Goal: Transaction & Acquisition: Purchase product/service

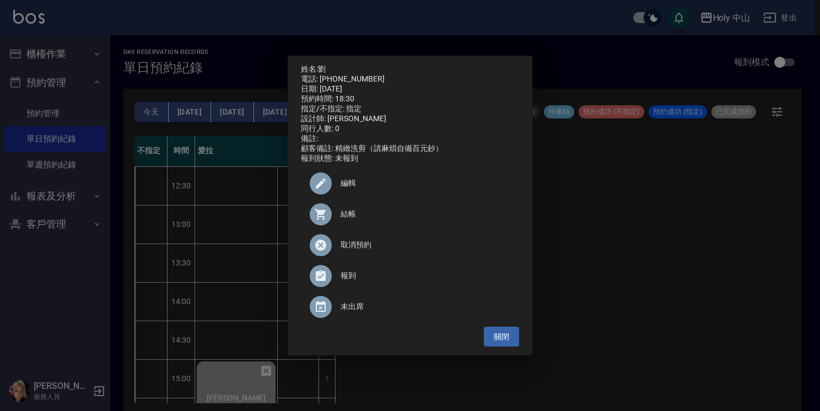
scroll to position [388, 0]
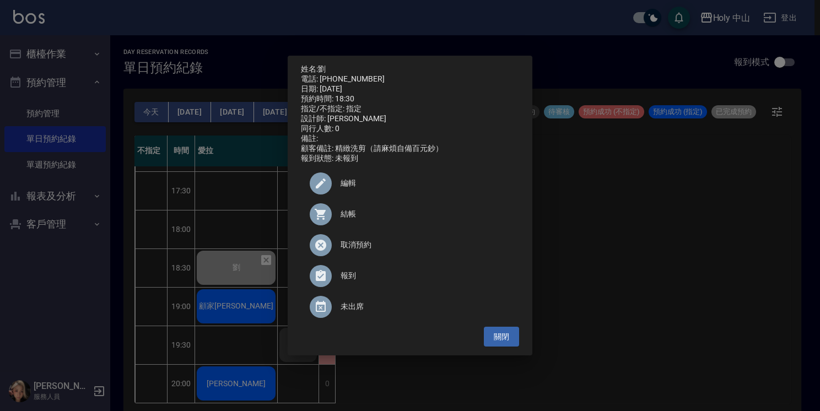
click at [646, 290] on div "姓名: 劉 電話: 0926347740 日期: 2025/10/15 預約時間: 18:30 指定/不指定: 指定 設計師: 愛拉 同行人數: 0 備註: …" at bounding box center [410, 205] width 820 height 411
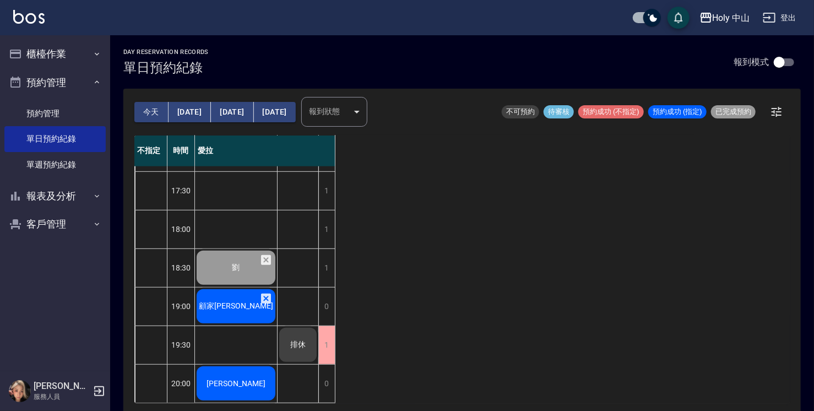
click at [230, 301] on span "顧家[PERSON_NAME]" at bounding box center [236, 306] width 79 height 10
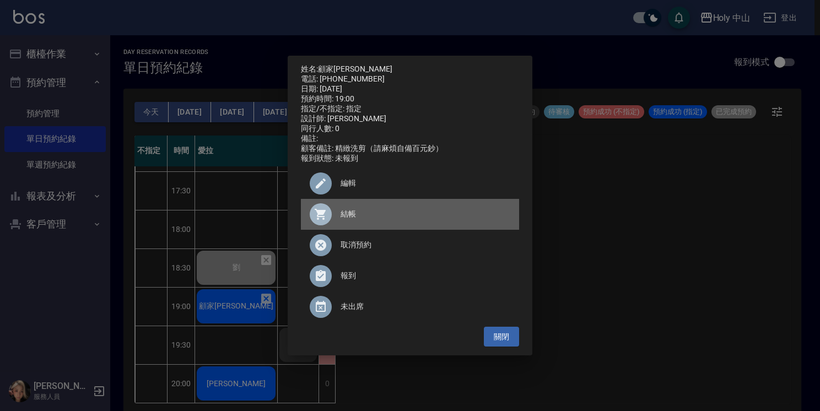
click at [348, 220] on span "結帳" at bounding box center [425, 214] width 170 height 12
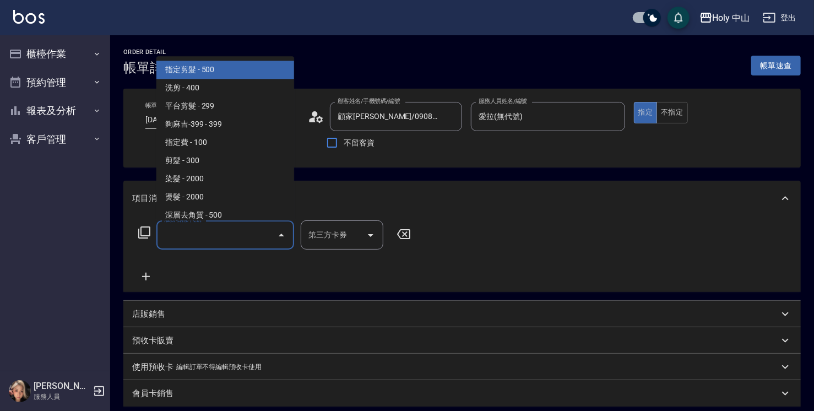
click at [216, 230] on input "服務名稱/代號" at bounding box center [216, 234] width 111 height 19
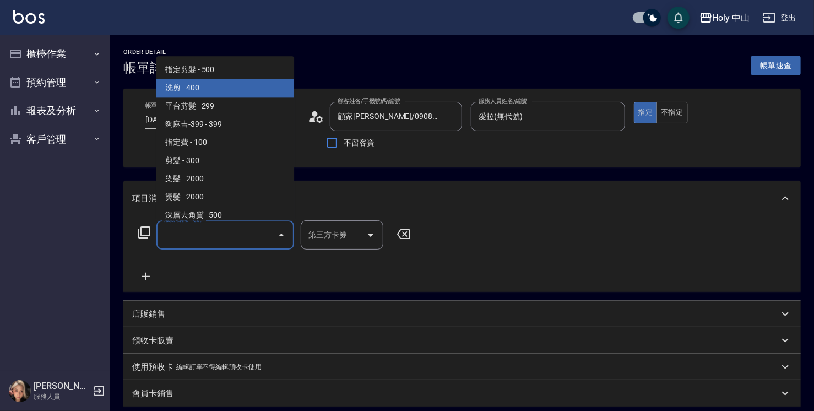
click at [235, 85] on span "洗剪 - 400" at bounding box center [225, 88] width 138 height 18
type input "洗剪(3)"
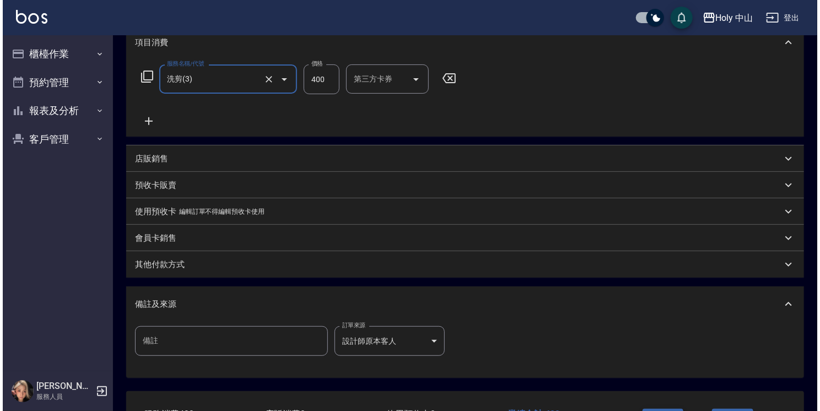
scroll to position [240, 0]
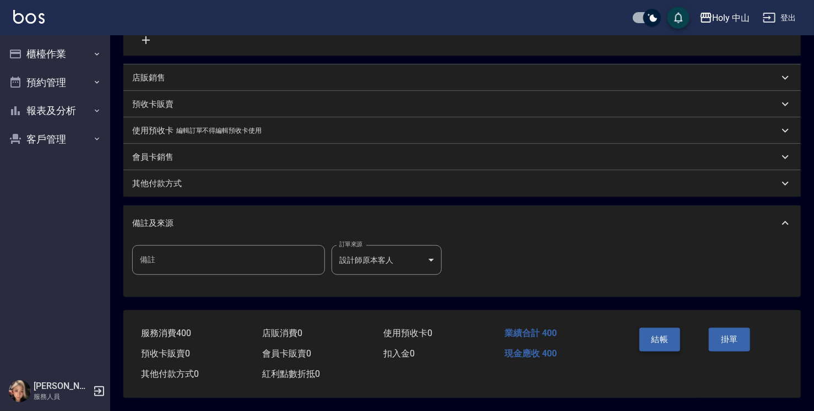
click at [661, 336] on button "結帳" at bounding box center [660, 339] width 41 height 23
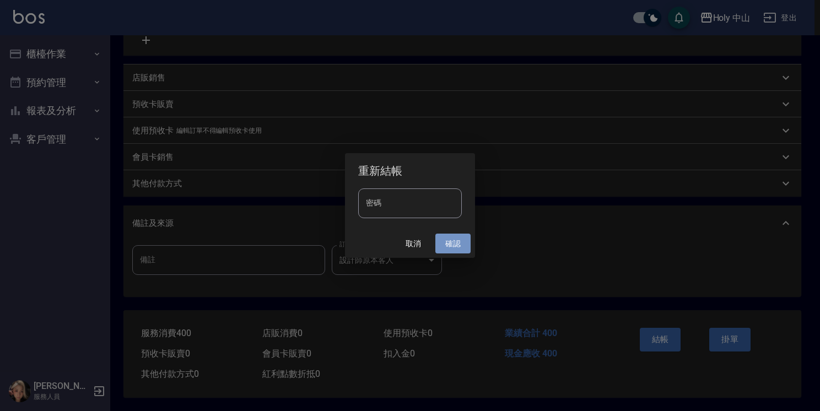
click at [444, 241] on button "確認" at bounding box center [452, 244] width 35 height 20
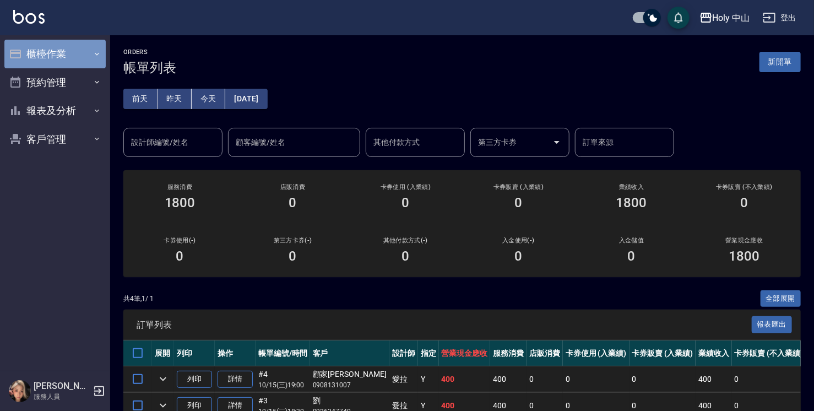
click at [88, 49] on button "櫃檯作業" at bounding box center [54, 54] width 101 height 29
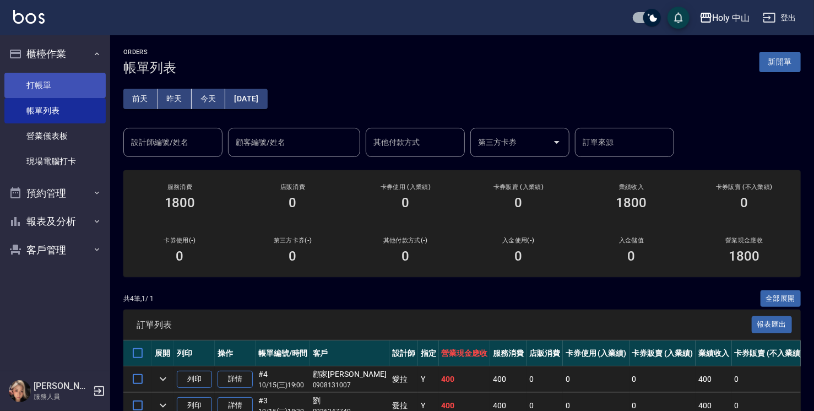
click at [64, 88] on link "打帳單" at bounding box center [54, 85] width 101 height 25
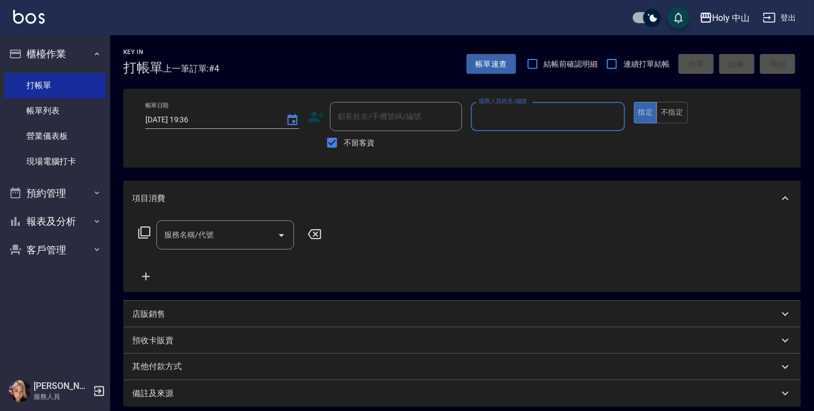
click at [613, 67] on input "連續打單結帳" at bounding box center [612, 63] width 23 height 23
checkbox input "true"
click at [599, 133] on p at bounding box center [548, 137] width 154 height 12
click at [583, 117] on input "服務人員姓名/編號" at bounding box center [548, 116] width 144 height 19
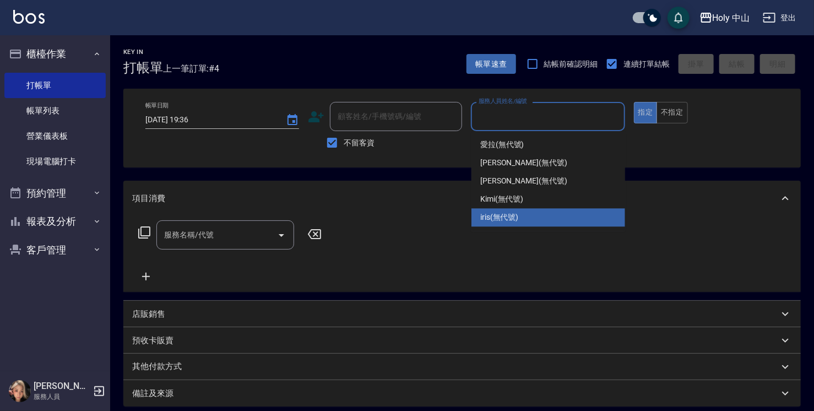
click at [507, 210] on div "iris (無代號)" at bounding box center [549, 217] width 154 height 18
type input "iris(無代號)"
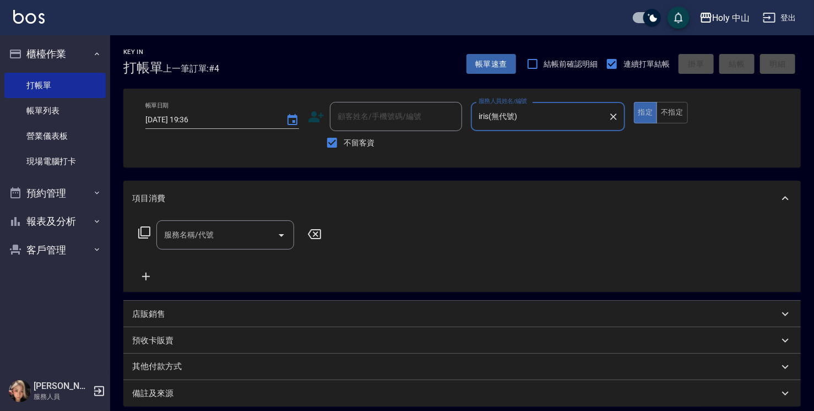
click at [215, 235] on input "服務名稱/代號" at bounding box center [216, 234] width 111 height 19
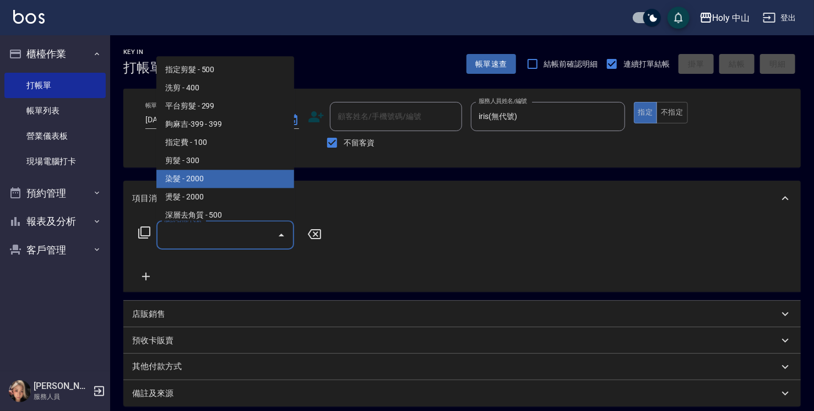
click at [226, 178] on span "染髮 - 2000" at bounding box center [225, 179] width 138 height 18
type input "染髮(C1)"
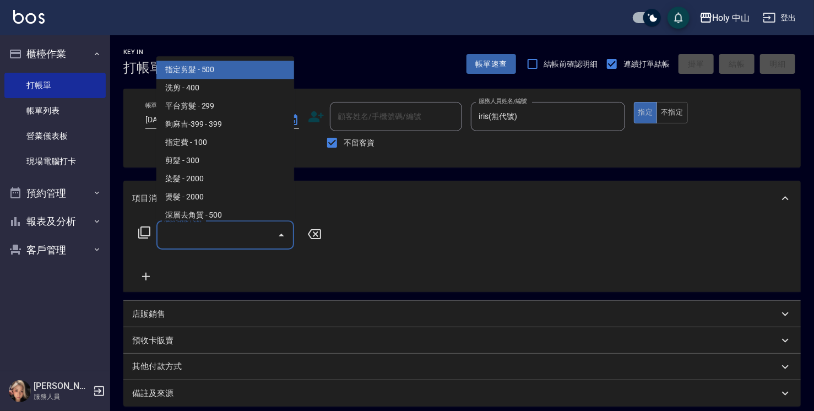
type input "2"
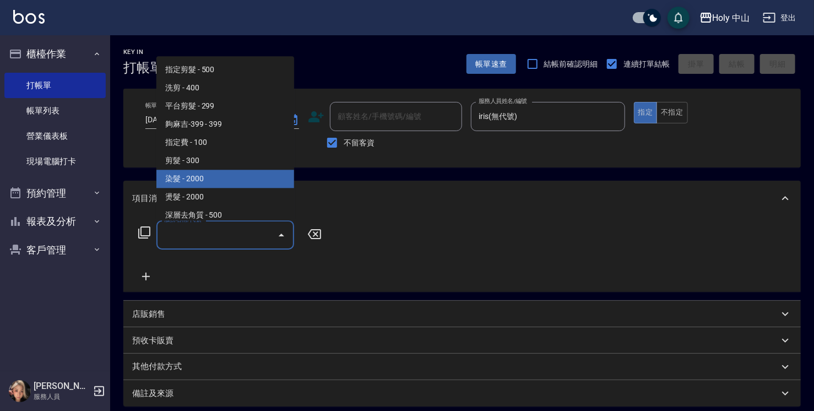
click at [214, 175] on span "染髮 - 2000" at bounding box center [225, 179] width 138 height 18
type input "染髮(C1)"
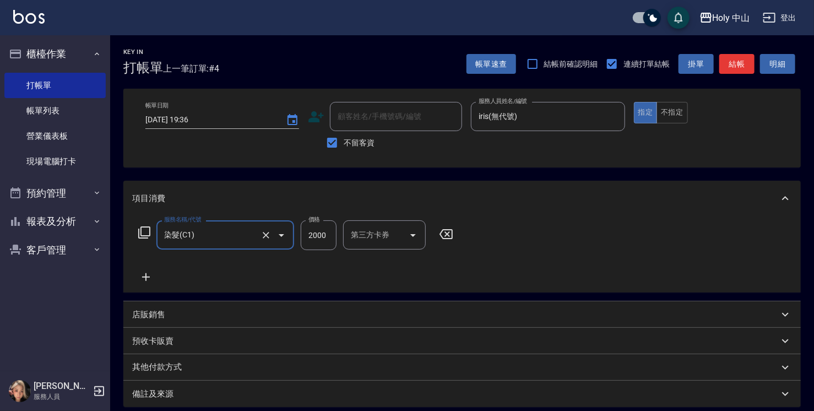
click at [325, 224] on input "2000" at bounding box center [319, 235] width 36 height 30
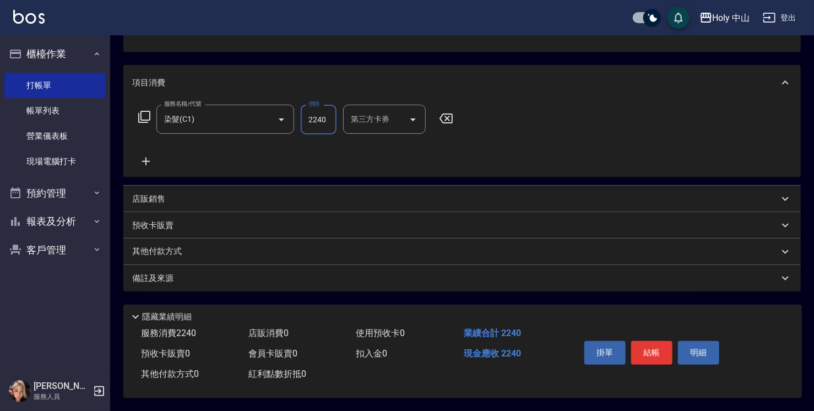
scroll to position [119, 0]
type input "2240"
click at [667, 347] on button "結帳" at bounding box center [651, 352] width 41 height 23
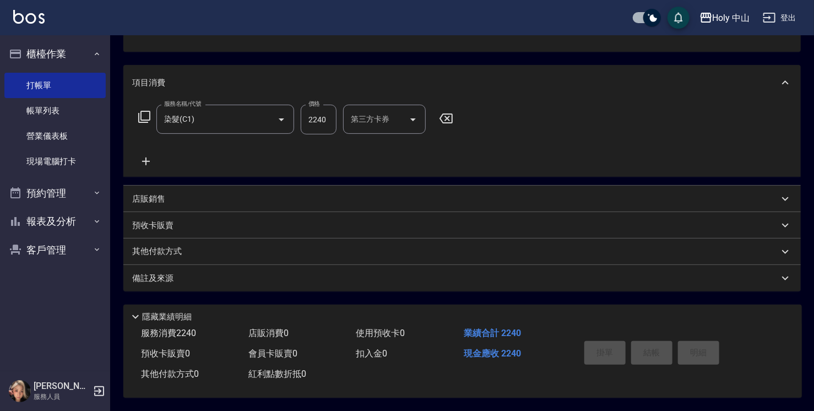
type input "[DATE] 19:37"
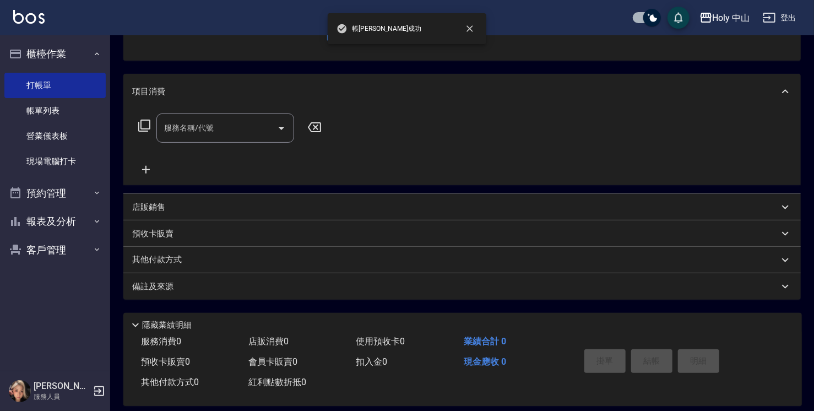
scroll to position [0, 0]
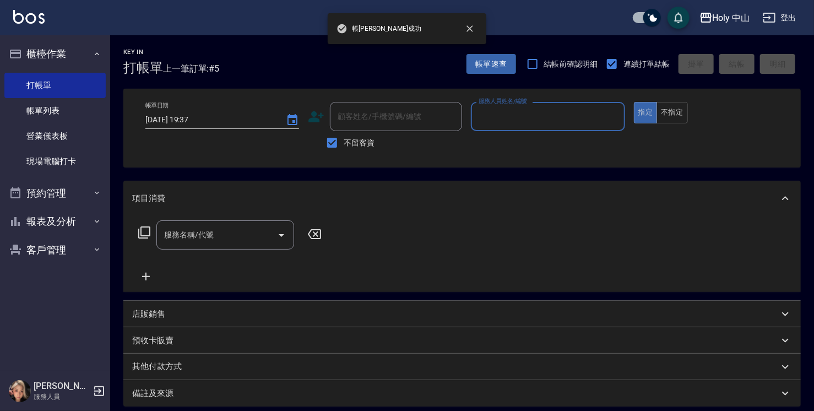
click at [536, 109] on input "服務人員姓名/編號" at bounding box center [548, 116] width 144 height 19
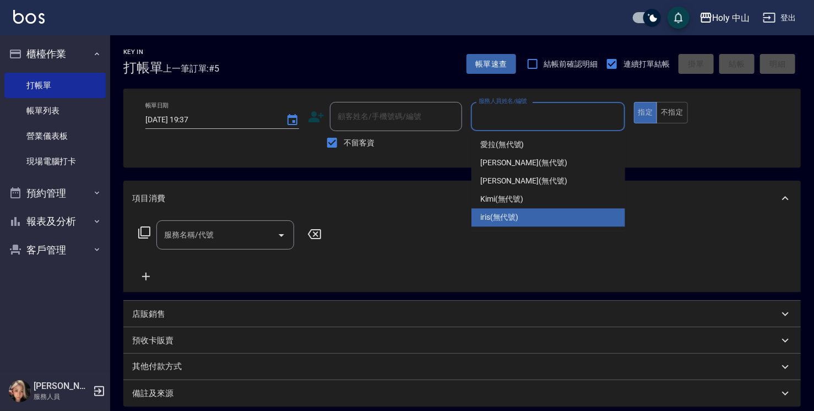
click at [527, 212] on div "iris (無代號)" at bounding box center [549, 217] width 154 height 18
type input "iris(無代號)"
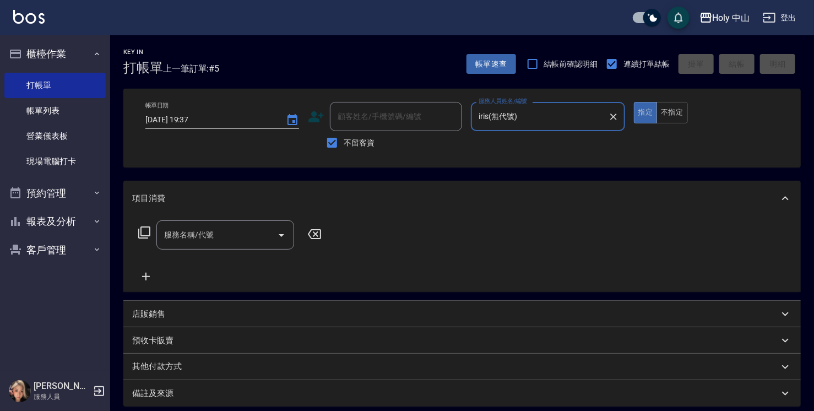
click at [231, 235] on input "服務名稱/代號" at bounding box center [216, 234] width 111 height 19
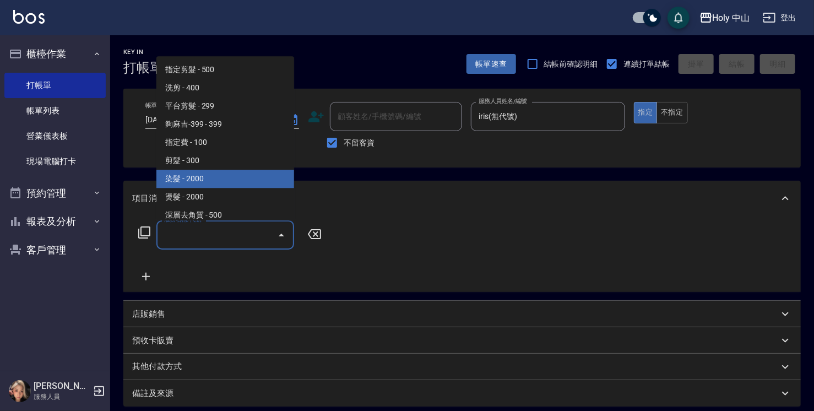
click at [216, 179] on span "染髮 - 2000" at bounding box center [225, 179] width 138 height 18
type input "染髮(C1)"
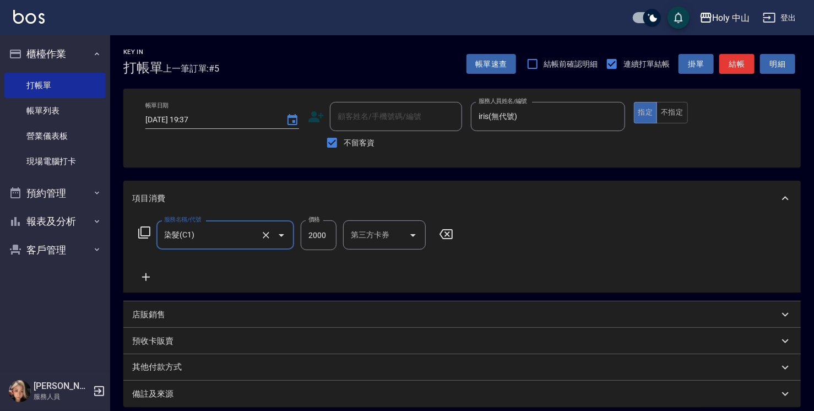
click at [320, 230] on input "2000" at bounding box center [319, 235] width 36 height 30
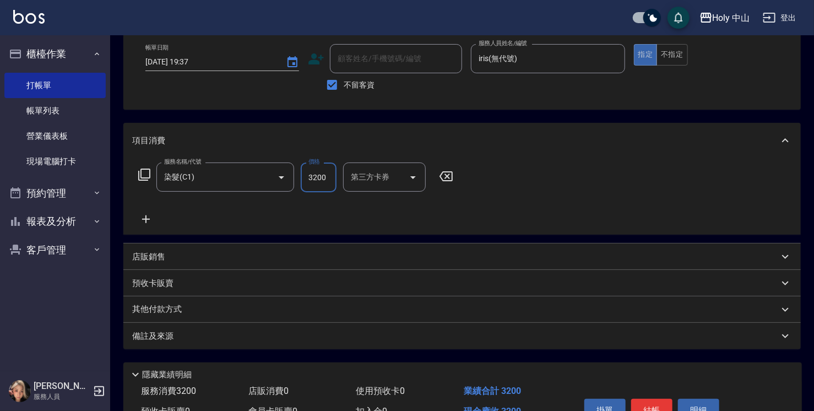
scroll to position [119, 0]
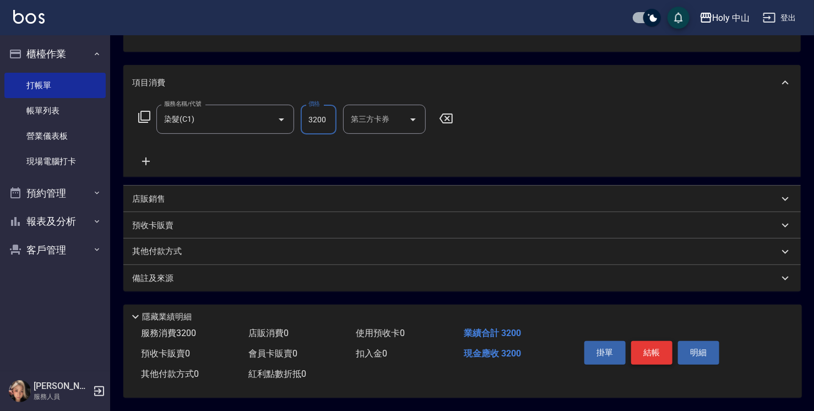
type input "3200"
click at [659, 341] on button "結帳" at bounding box center [651, 352] width 41 height 23
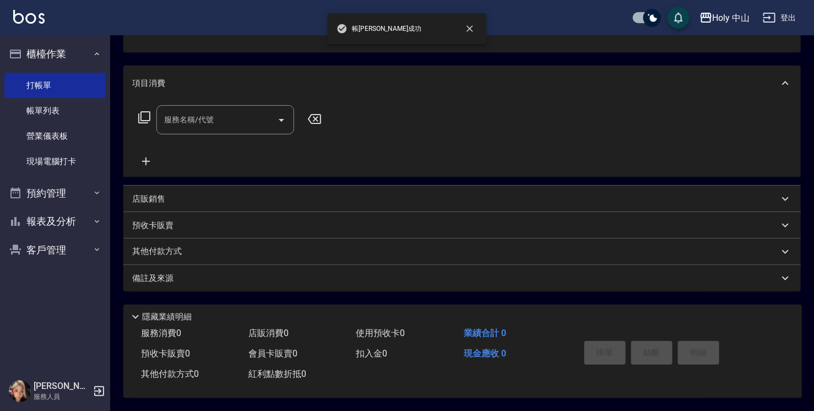
scroll to position [107, 0]
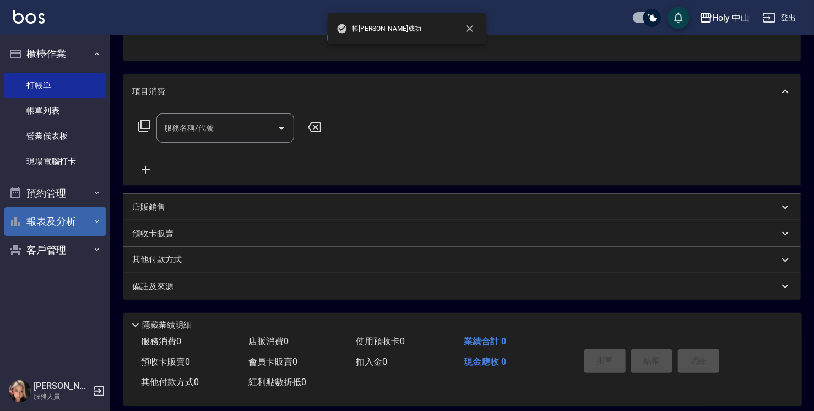
click at [62, 215] on button "報表及分析" at bounding box center [54, 221] width 101 height 29
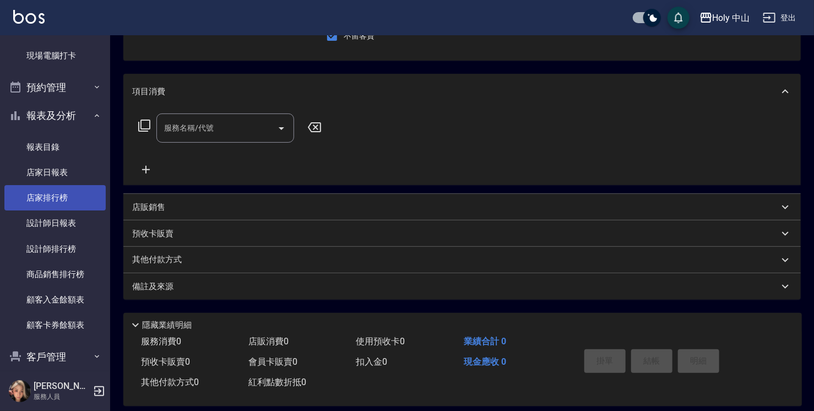
scroll to position [118, 0]
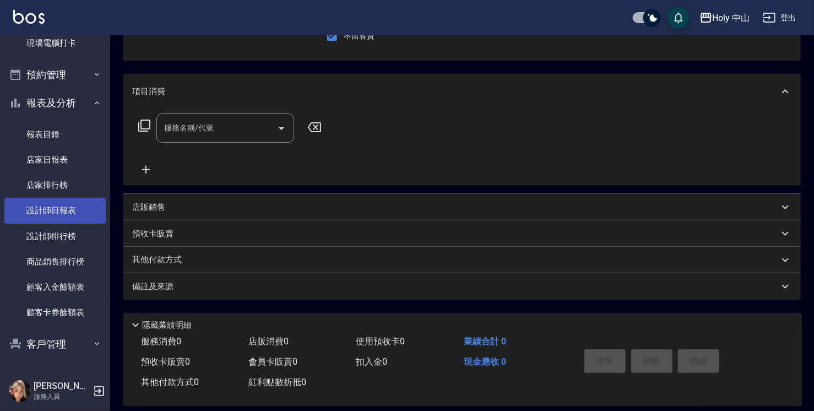
click at [91, 213] on link "設計師日報表" at bounding box center [54, 210] width 101 height 25
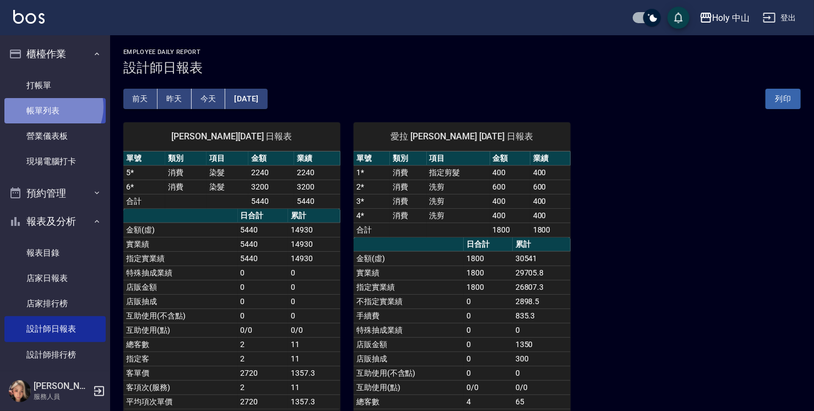
click at [50, 107] on link "帳單列表" at bounding box center [54, 110] width 101 height 25
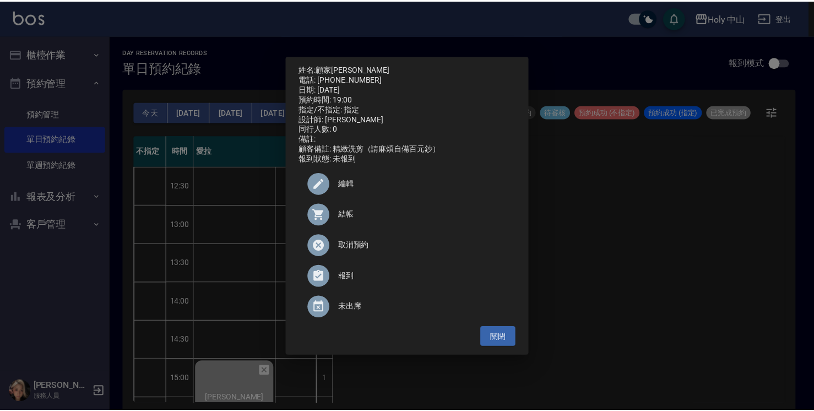
scroll to position [388, 0]
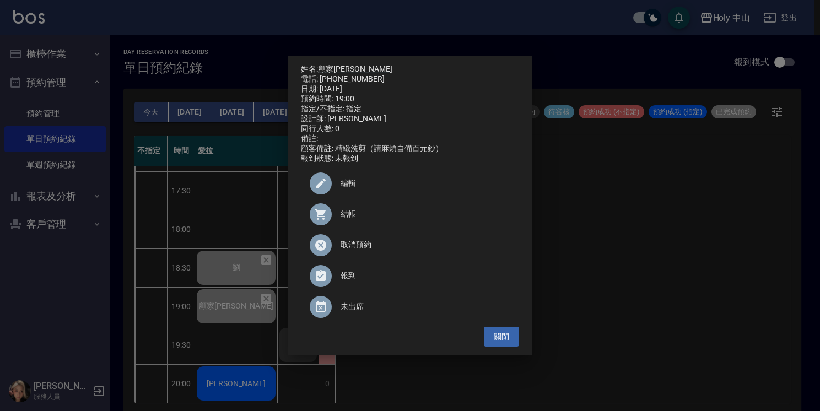
click at [672, 310] on div "姓名: 顧家倫 電話: 0908131007 日期: 2025/10/15 預約時間: 19:00 指定/不指定: 指定 設計師: 愛拉 同行人數: 0 備註…" at bounding box center [410, 205] width 820 height 411
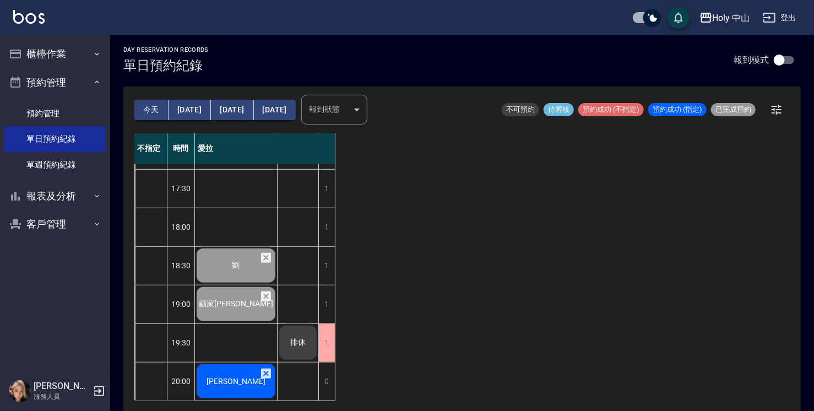
scroll to position [3, 0]
click at [222, 387] on div "曾家誠" at bounding box center [236, 380] width 82 height 37
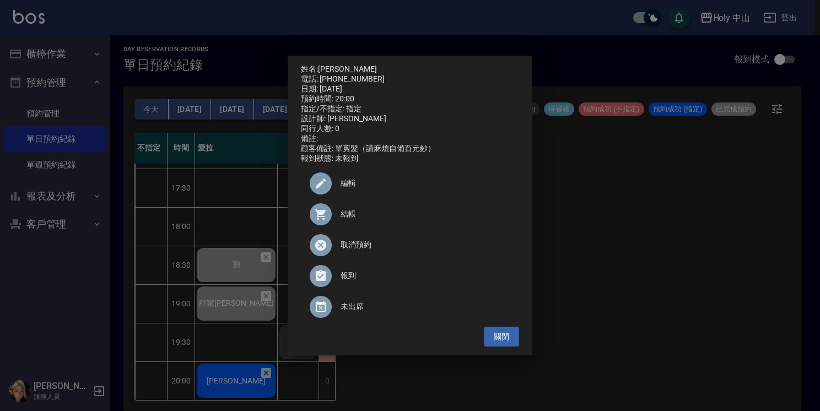
click at [349, 220] on span "結帳" at bounding box center [425, 214] width 170 height 12
click at [613, 252] on div "姓名: 曾家誠 電話: 0958189934 日期: 2025/10/15 預約時間: 20:00 指定/不指定: 指定 設計師: 愛拉 同行人數: 0 備註…" at bounding box center [410, 205] width 820 height 411
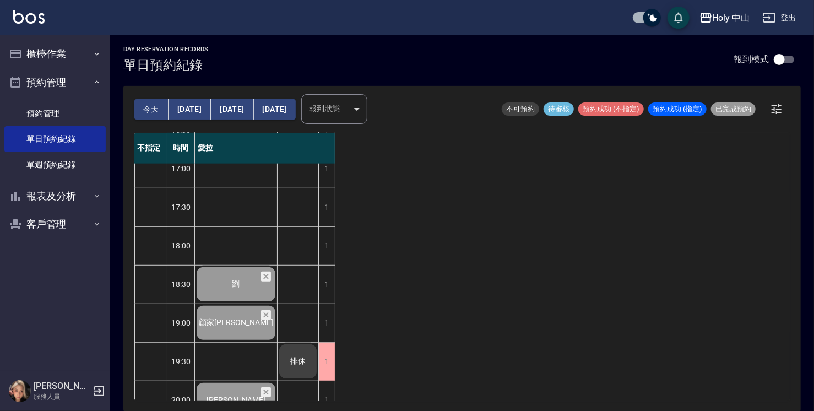
scroll to position [388, 0]
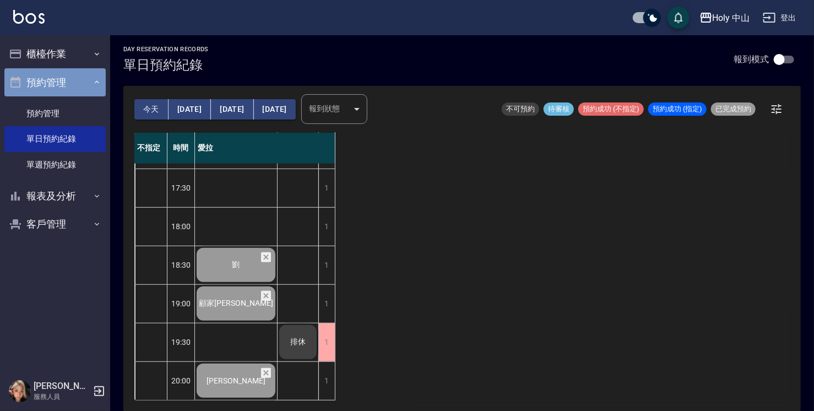
click at [37, 79] on button "預約管理" at bounding box center [54, 82] width 101 height 29
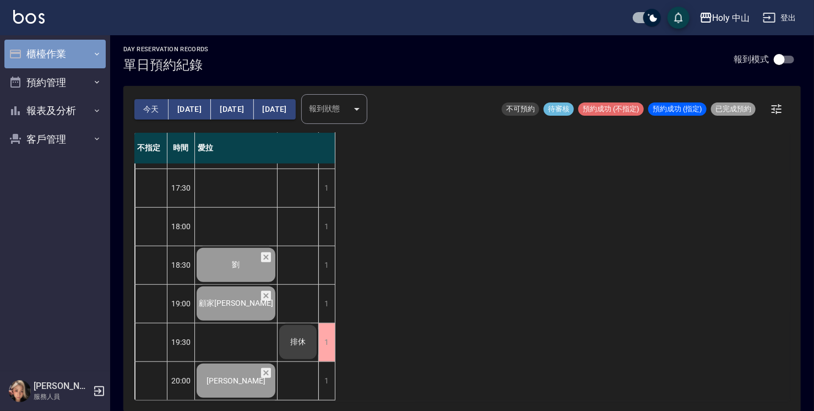
click at [80, 53] on button "櫃檯作業" at bounding box center [54, 54] width 101 height 29
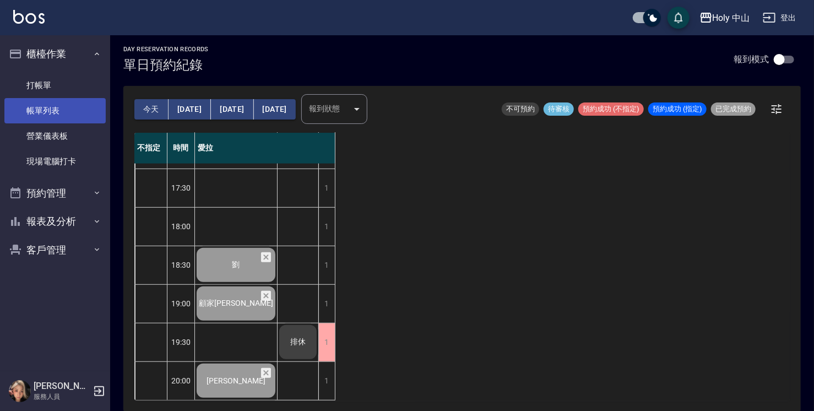
click at [66, 109] on link "帳單列表" at bounding box center [54, 110] width 101 height 25
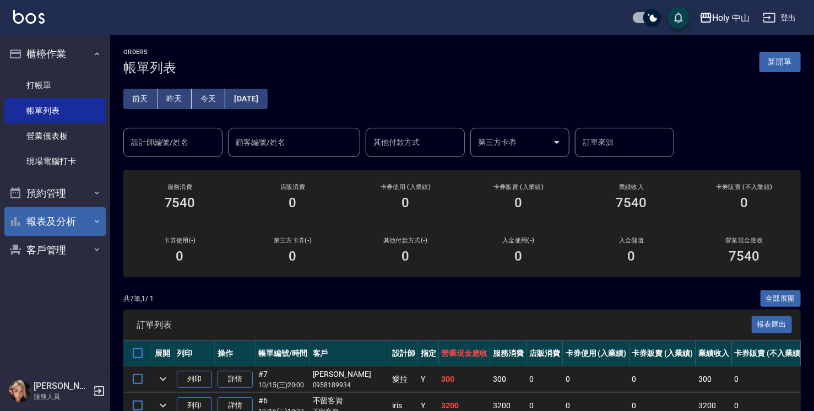
click at [77, 225] on button "報表及分析" at bounding box center [54, 221] width 101 height 29
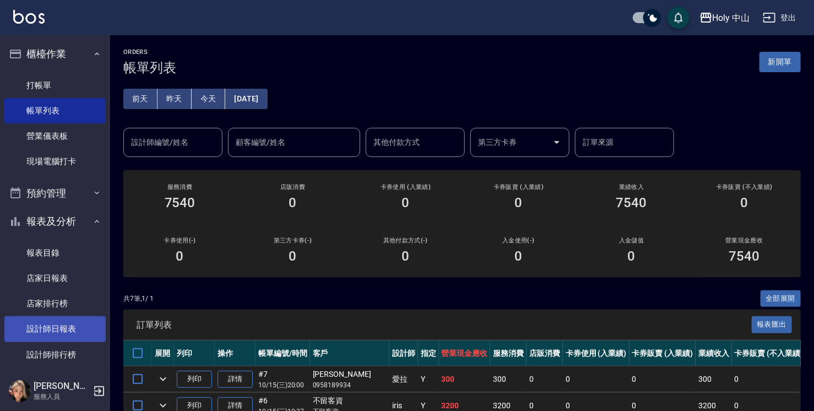
click at [61, 331] on link "設計師日報表" at bounding box center [54, 328] width 101 height 25
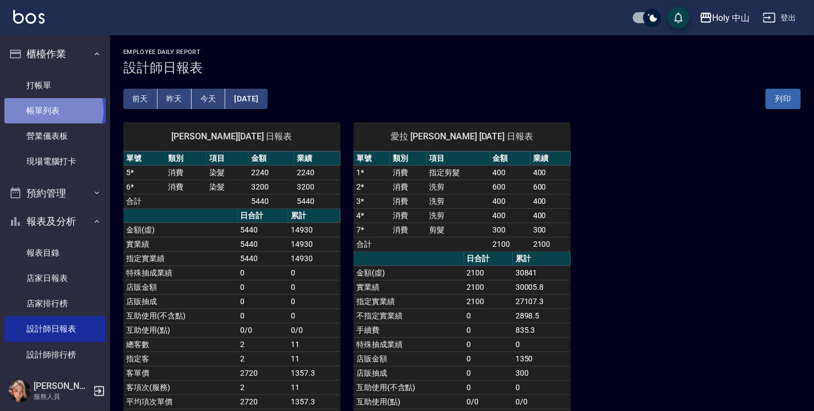
click at [53, 111] on link "帳單列表" at bounding box center [54, 110] width 101 height 25
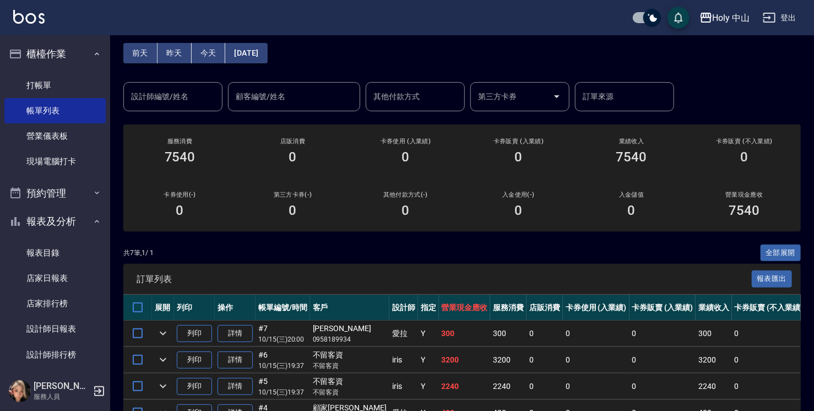
scroll to position [110, 0]
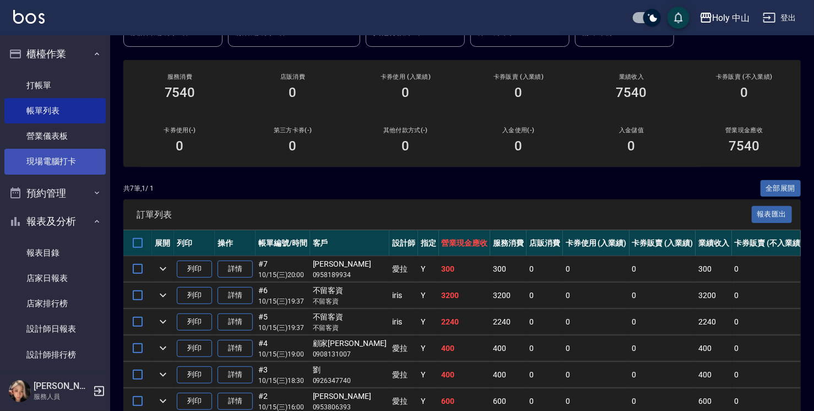
click at [65, 161] on link "現場電腦打卡" at bounding box center [54, 161] width 101 height 25
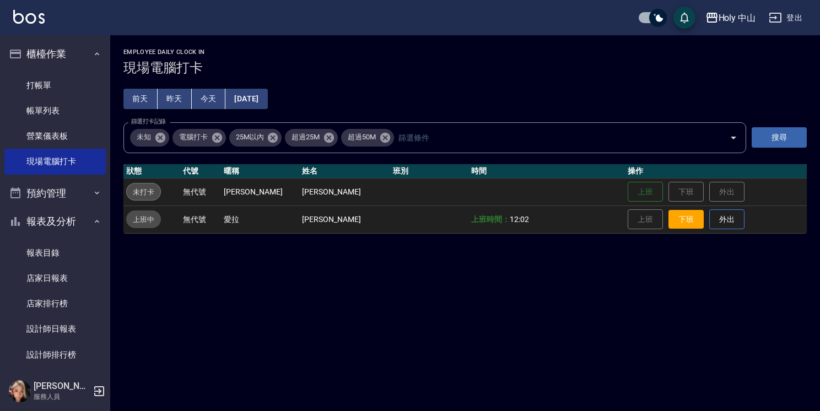
click at [675, 220] on button "下班" at bounding box center [685, 219] width 35 height 19
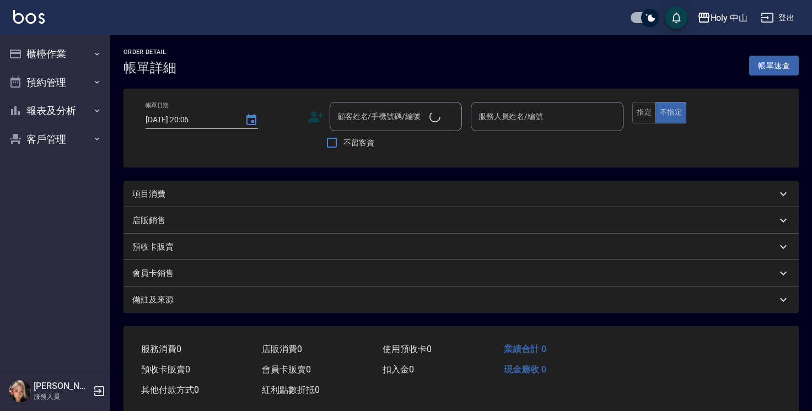
type input "2025/10/15 20:00"
type input "愛拉(無代號)"
click at [174, 197] on div "項目消費" at bounding box center [454, 194] width 644 height 12
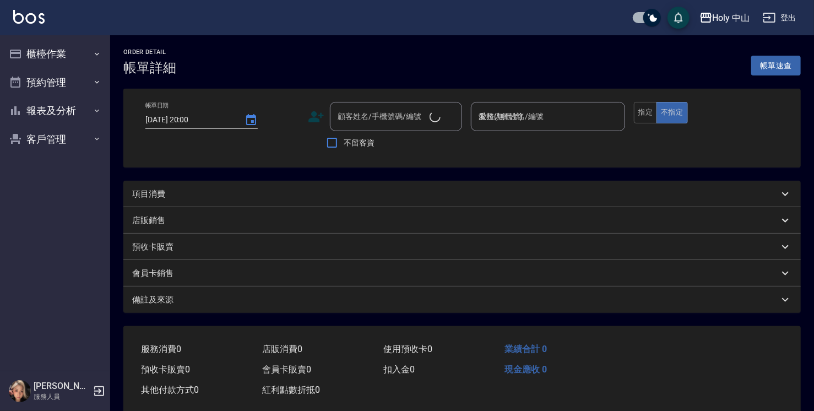
scroll to position [4, 0]
type input "曾家誠/0958189934/"
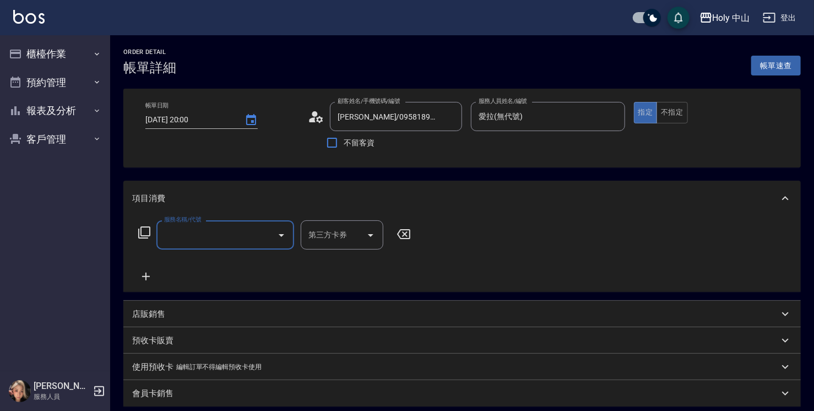
scroll to position [0, 0]
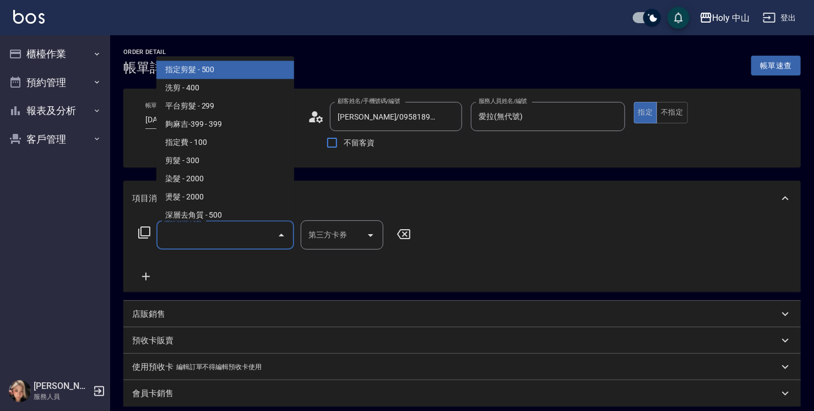
click at [194, 241] on input "服務名稱/代號" at bounding box center [216, 234] width 111 height 19
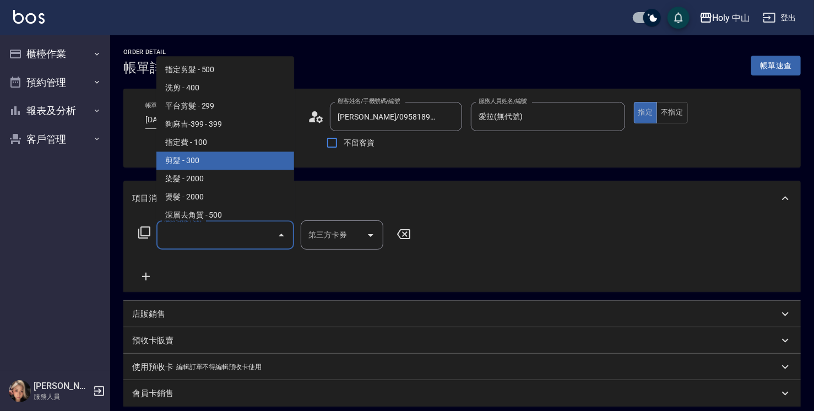
click at [214, 164] on span "剪髮 - 300" at bounding box center [225, 161] width 138 height 18
type input "剪髮(C02)"
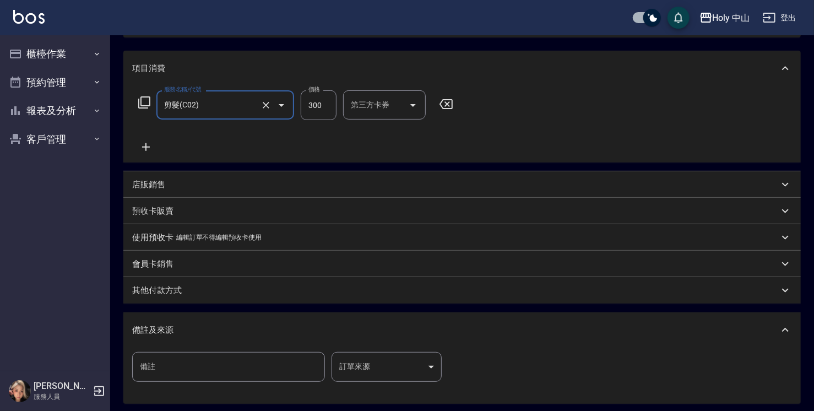
scroll to position [220, 0]
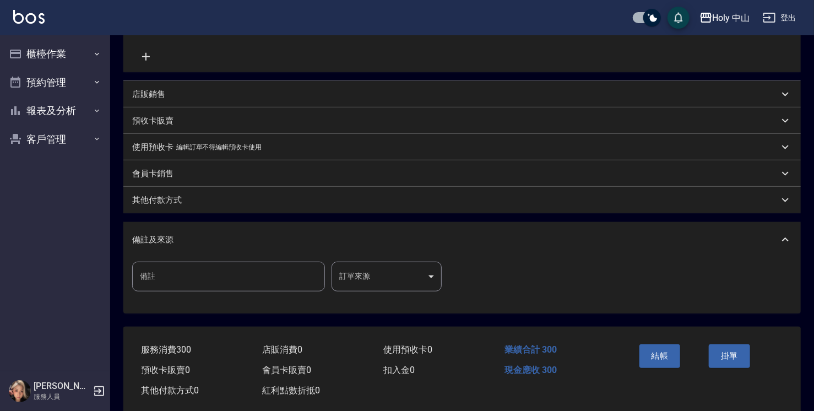
click at [372, 280] on body "Holy 中山 登出 櫃檯作業 打帳單 帳單列表 營業儀表板 現場電腦打卡 預約管理 預約管理 單日預約紀錄 單週預約紀錄 報表及分析 報表目錄 店家日報表 …" at bounding box center [407, 104] width 814 height 648
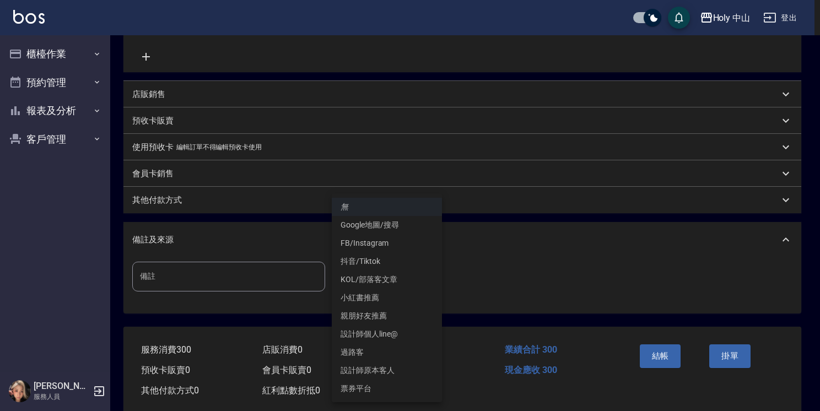
click at [383, 370] on li "設計師原本客人" at bounding box center [387, 370] width 110 height 18
type input "設計師原本客人"
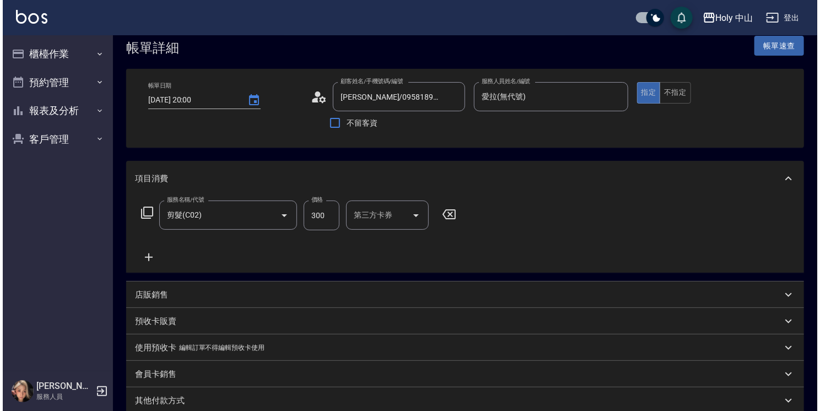
scroll to position [240, 0]
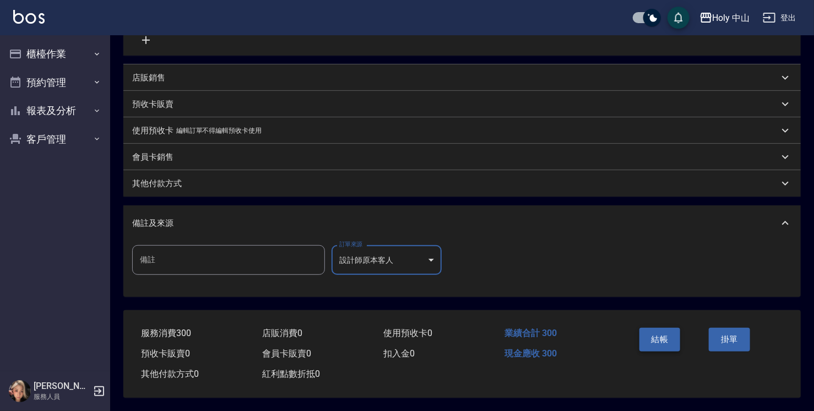
click at [650, 334] on button "結帳" at bounding box center [660, 339] width 41 height 23
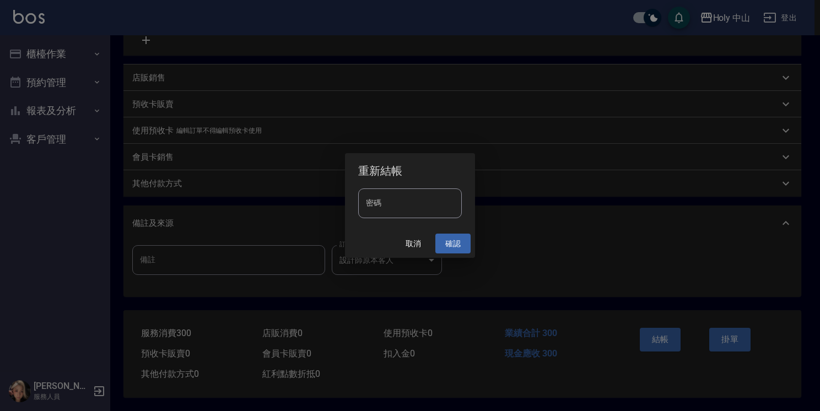
click at [455, 246] on button "確認" at bounding box center [452, 244] width 35 height 20
